Goal: Information Seeking & Learning: Learn about a topic

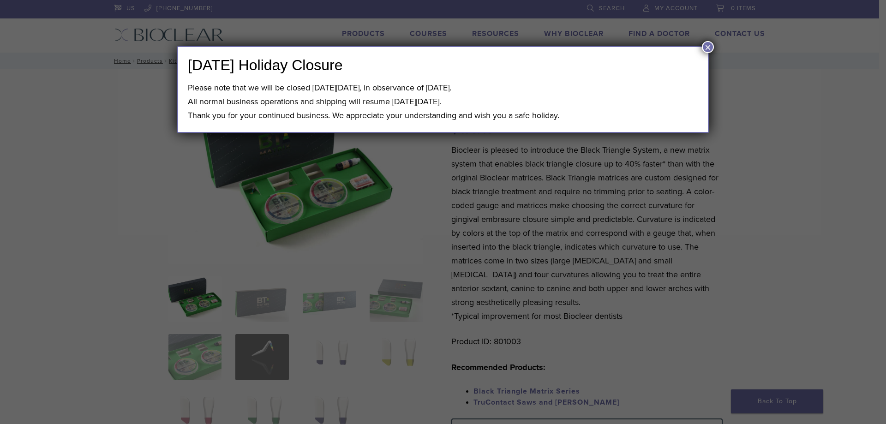
click at [707, 47] on button "×" at bounding box center [708, 47] width 12 height 12
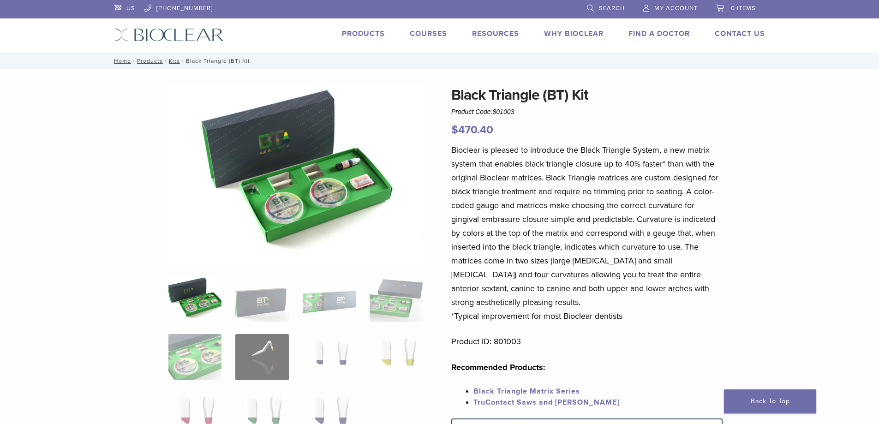
click at [305, 201] on img at bounding box center [296, 174] width 255 height 180
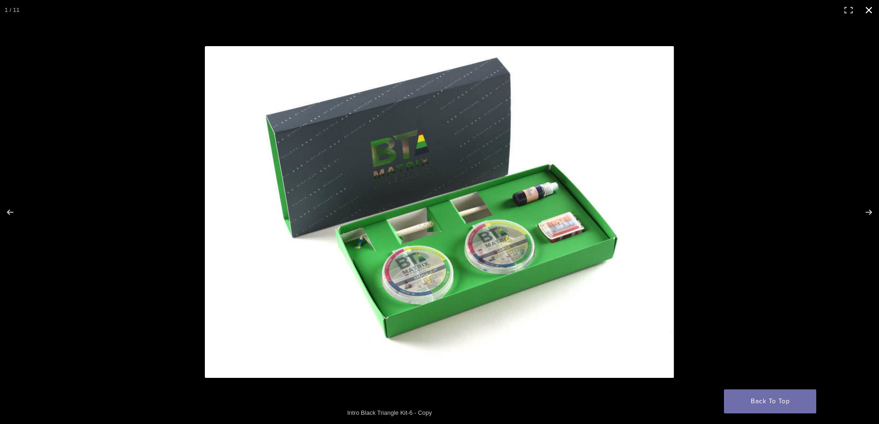
click at [750, 170] on div at bounding box center [585, 229] width 761 height 367
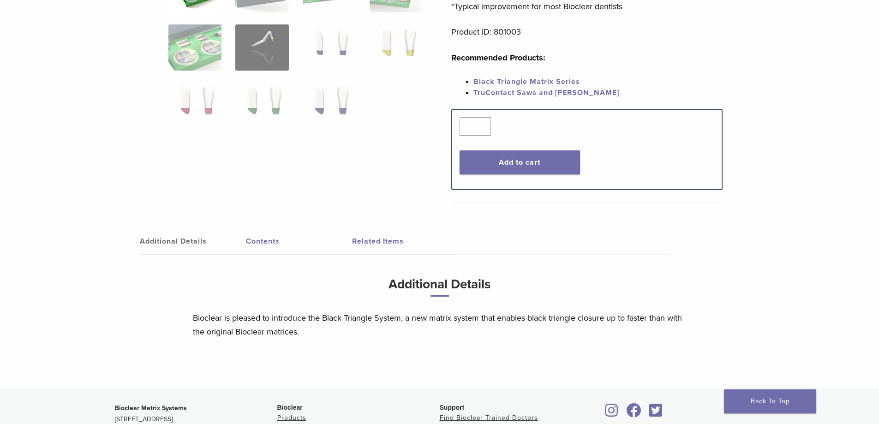
scroll to position [125, 0]
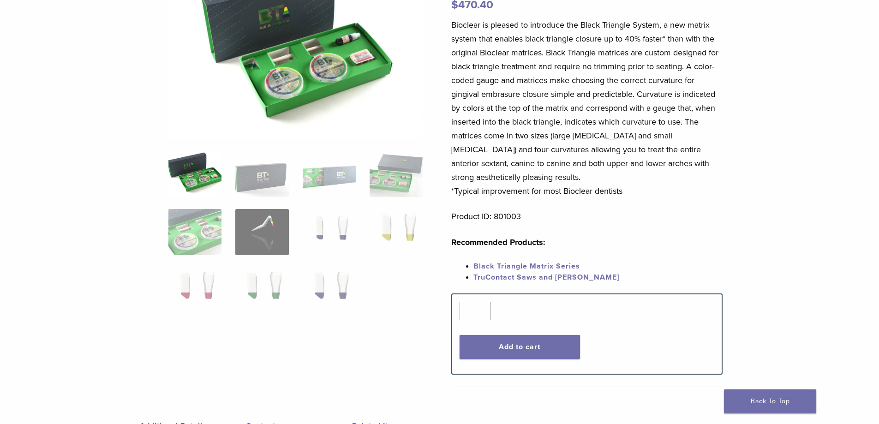
click at [193, 175] on img at bounding box center [195, 174] width 53 height 46
click at [255, 174] on img at bounding box center [261, 174] width 53 height 46
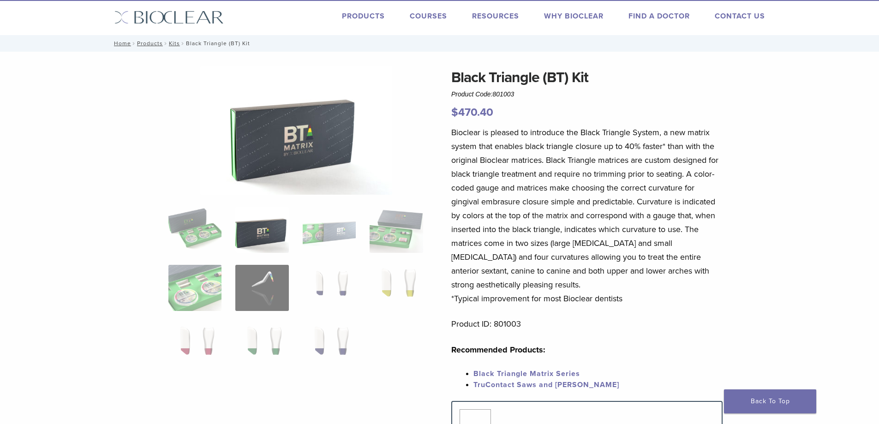
scroll to position [0, 0]
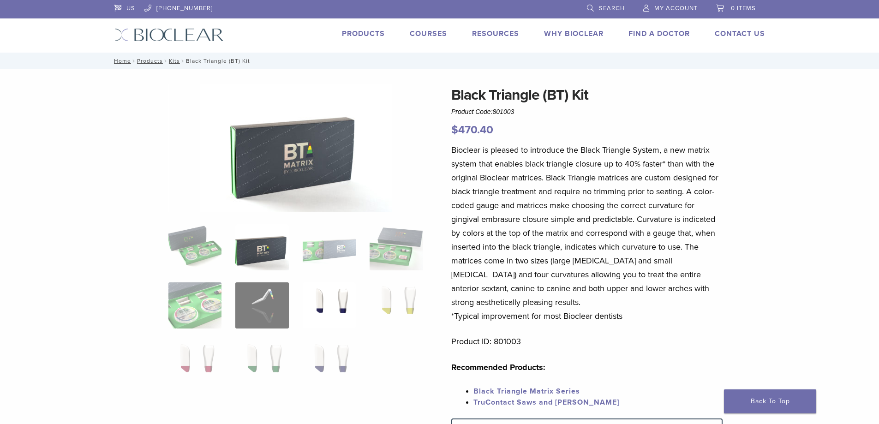
click at [327, 293] on img at bounding box center [329, 306] width 53 height 46
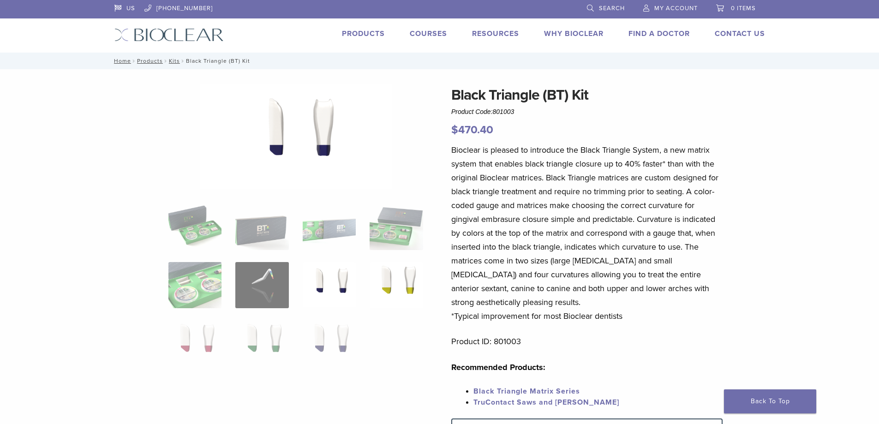
click at [397, 273] on img at bounding box center [396, 285] width 53 height 46
click at [325, 325] on img at bounding box center [329, 343] width 53 height 46
click at [280, 333] on img at bounding box center [261, 343] width 53 height 46
click at [201, 336] on img at bounding box center [195, 343] width 53 height 46
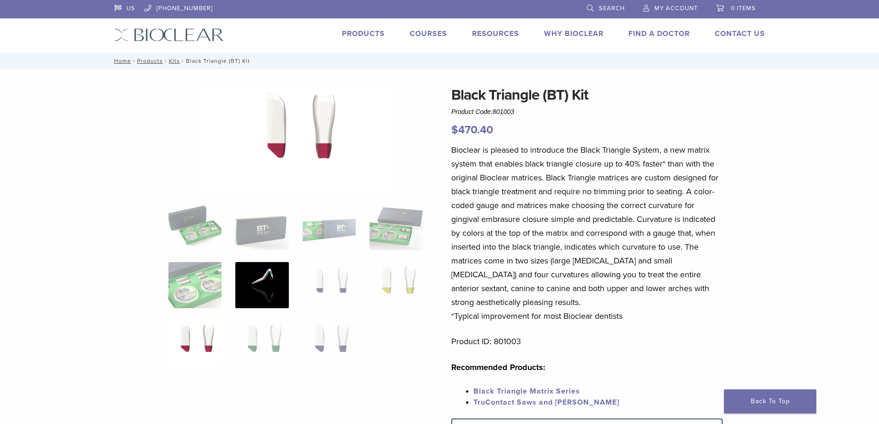
click at [262, 286] on img at bounding box center [261, 285] width 53 height 46
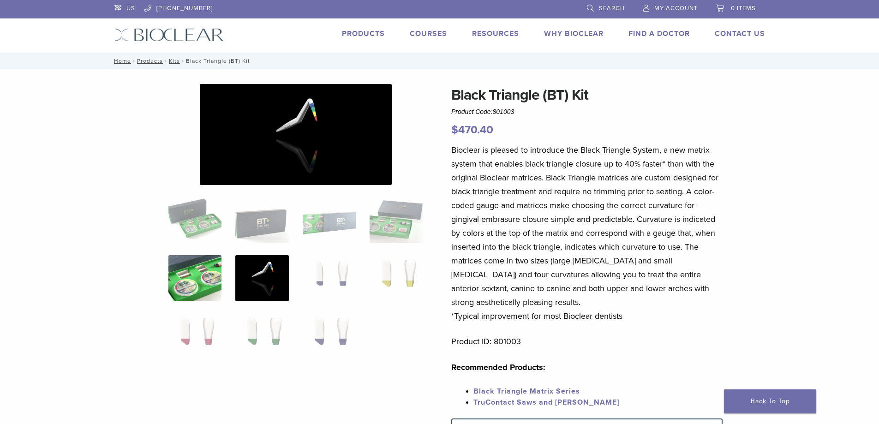
click at [173, 297] on img at bounding box center [195, 278] width 53 height 46
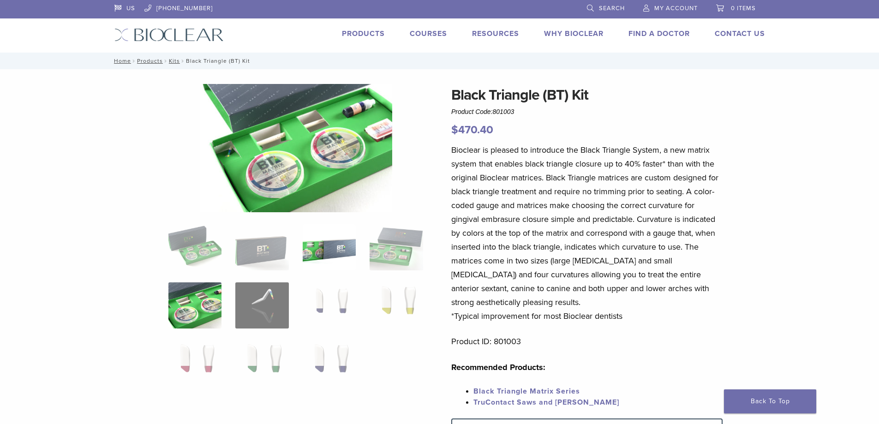
click at [341, 247] on img at bounding box center [329, 247] width 53 height 46
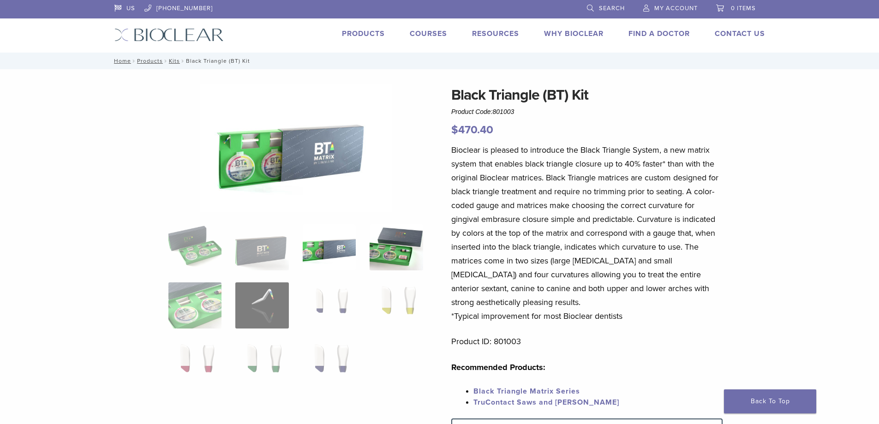
click at [395, 248] on img at bounding box center [396, 247] width 53 height 46
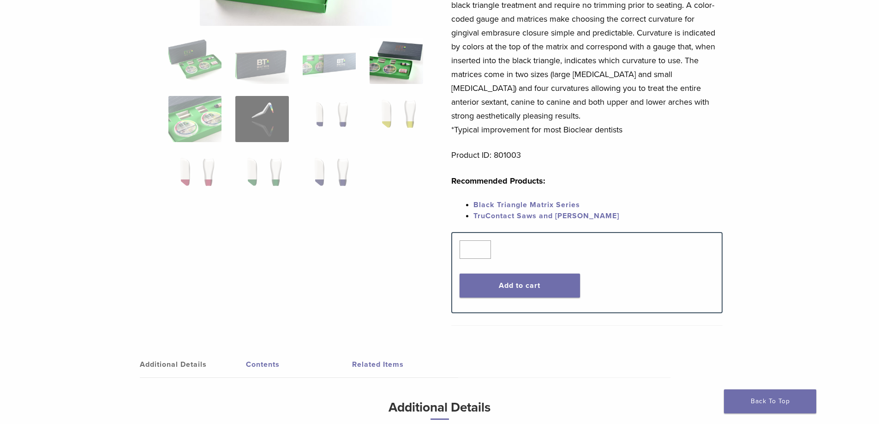
scroll to position [125, 0]
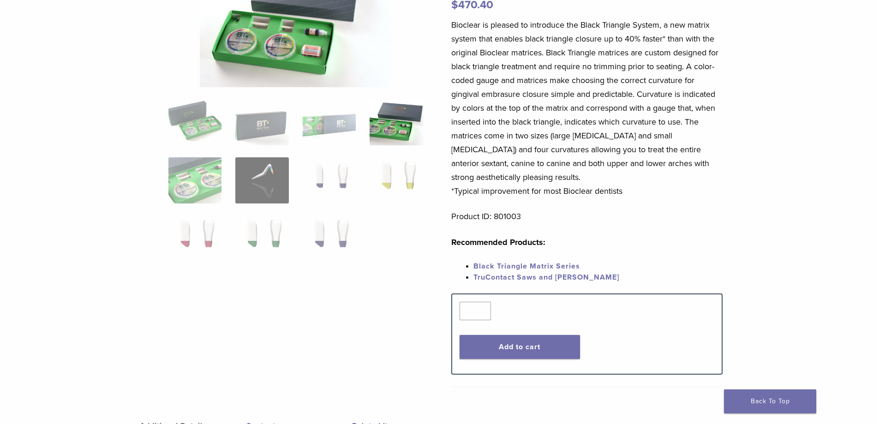
click at [508, 281] on link "TruContact Saws and [PERSON_NAME]" at bounding box center [547, 277] width 146 height 9
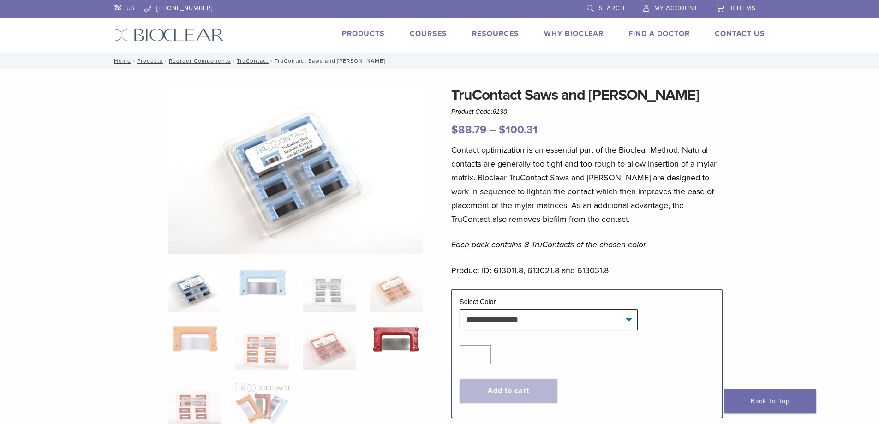
click at [381, 337] on img at bounding box center [396, 339] width 53 height 31
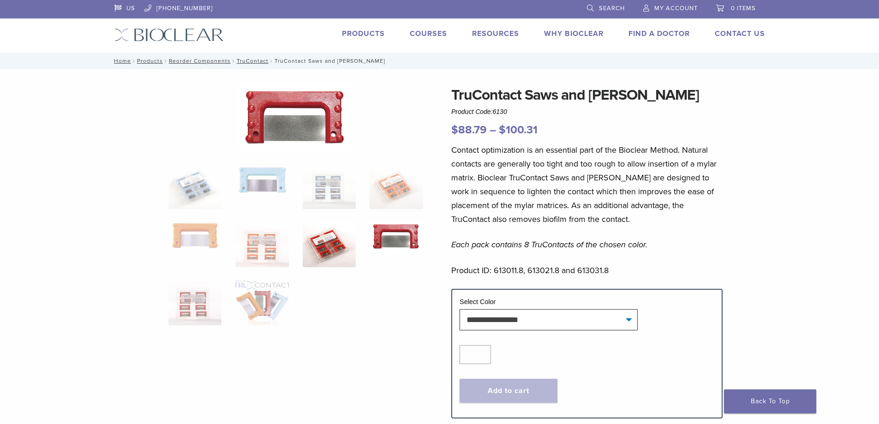
click at [324, 261] on img at bounding box center [329, 244] width 53 height 46
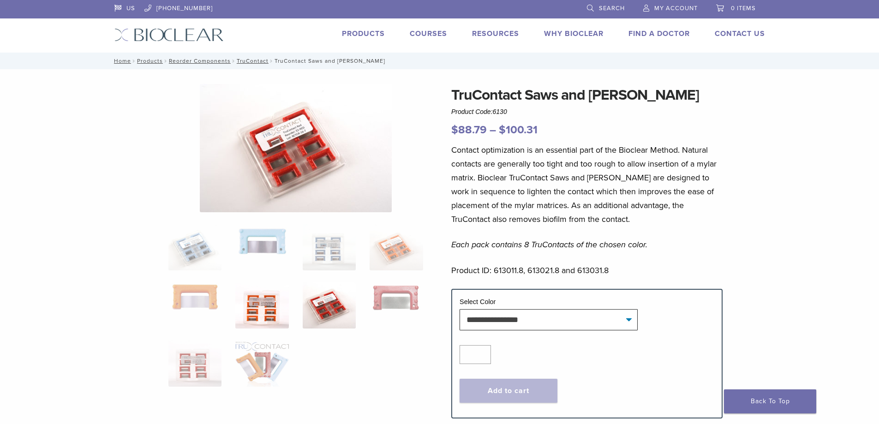
click at [262, 307] on img at bounding box center [261, 306] width 53 height 46
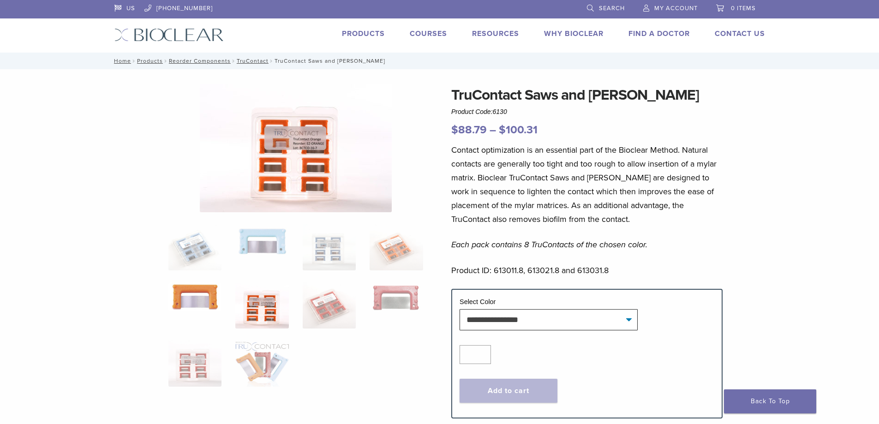
click at [193, 292] on img at bounding box center [195, 297] width 53 height 29
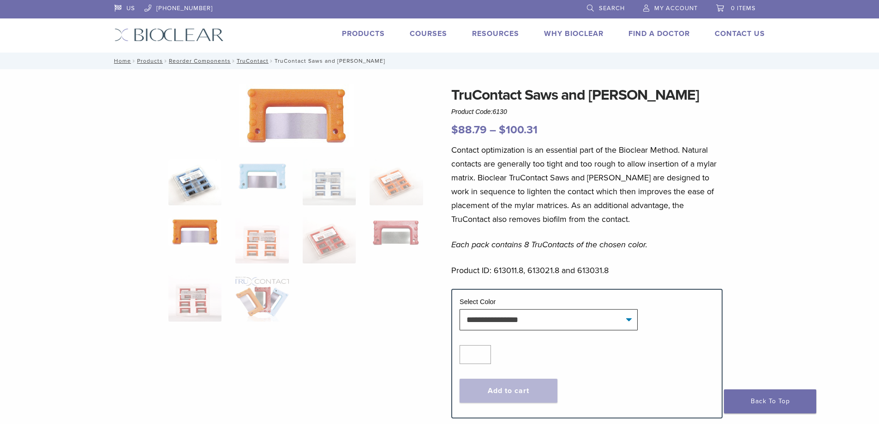
click at [198, 170] on img at bounding box center [195, 182] width 53 height 46
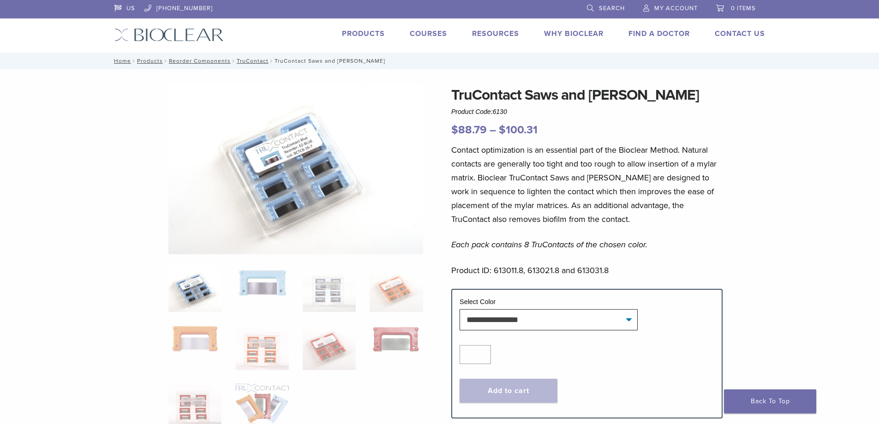
click at [257, 265] on div at bounding box center [296, 262] width 255 height 356
